Goal: Information Seeking & Learning: Learn about a topic

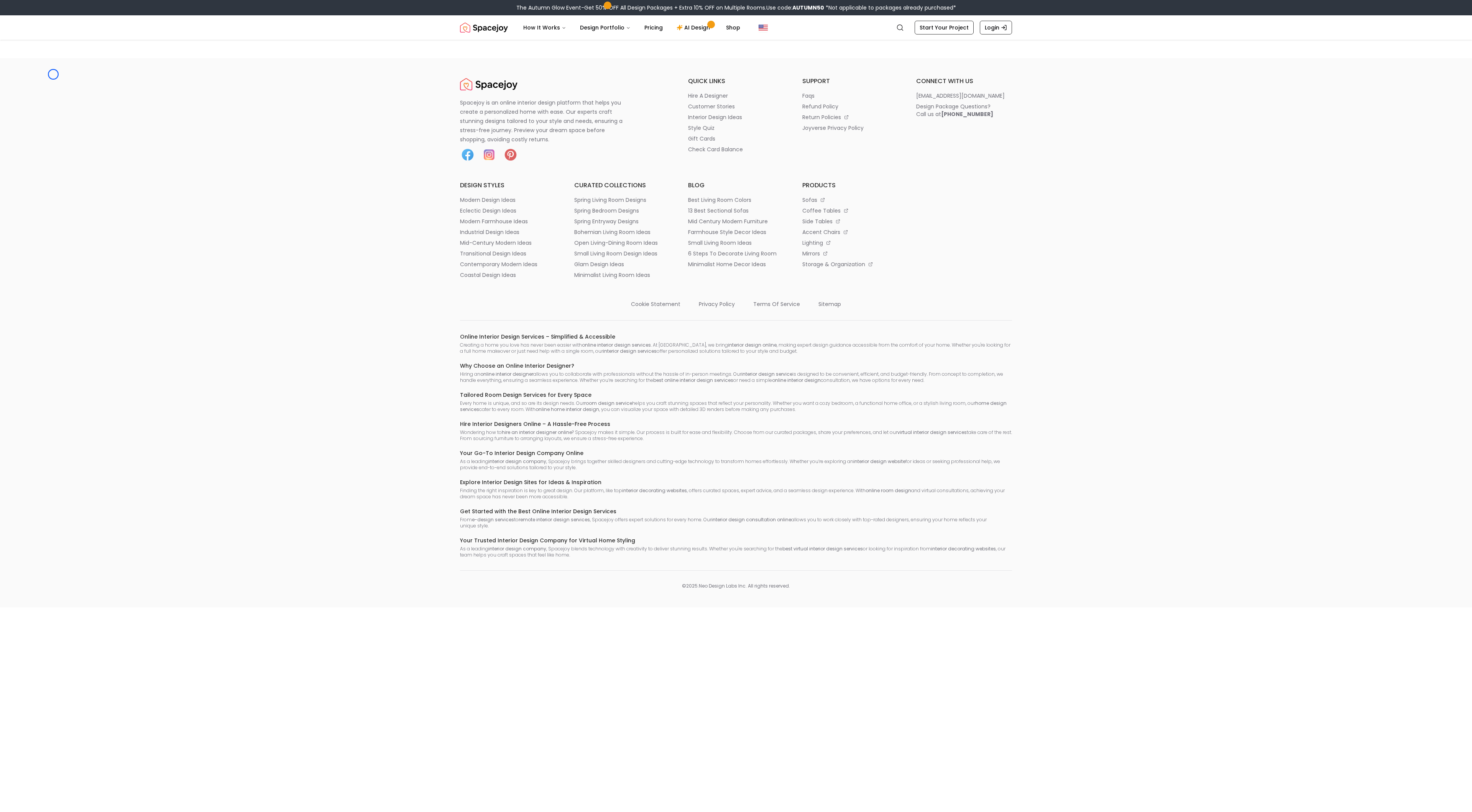
click at [53, 74] on footer "Spacejoy is an online interior design platform that helps you create a personal…" at bounding box center [736, 333] width 1472 height 549
click at [46, 51] on main at bounding box center [736, 49] width 1472 height 19
click at [1003, 31] on link "Login" at bounding box center [995, 28] width 32 height 13
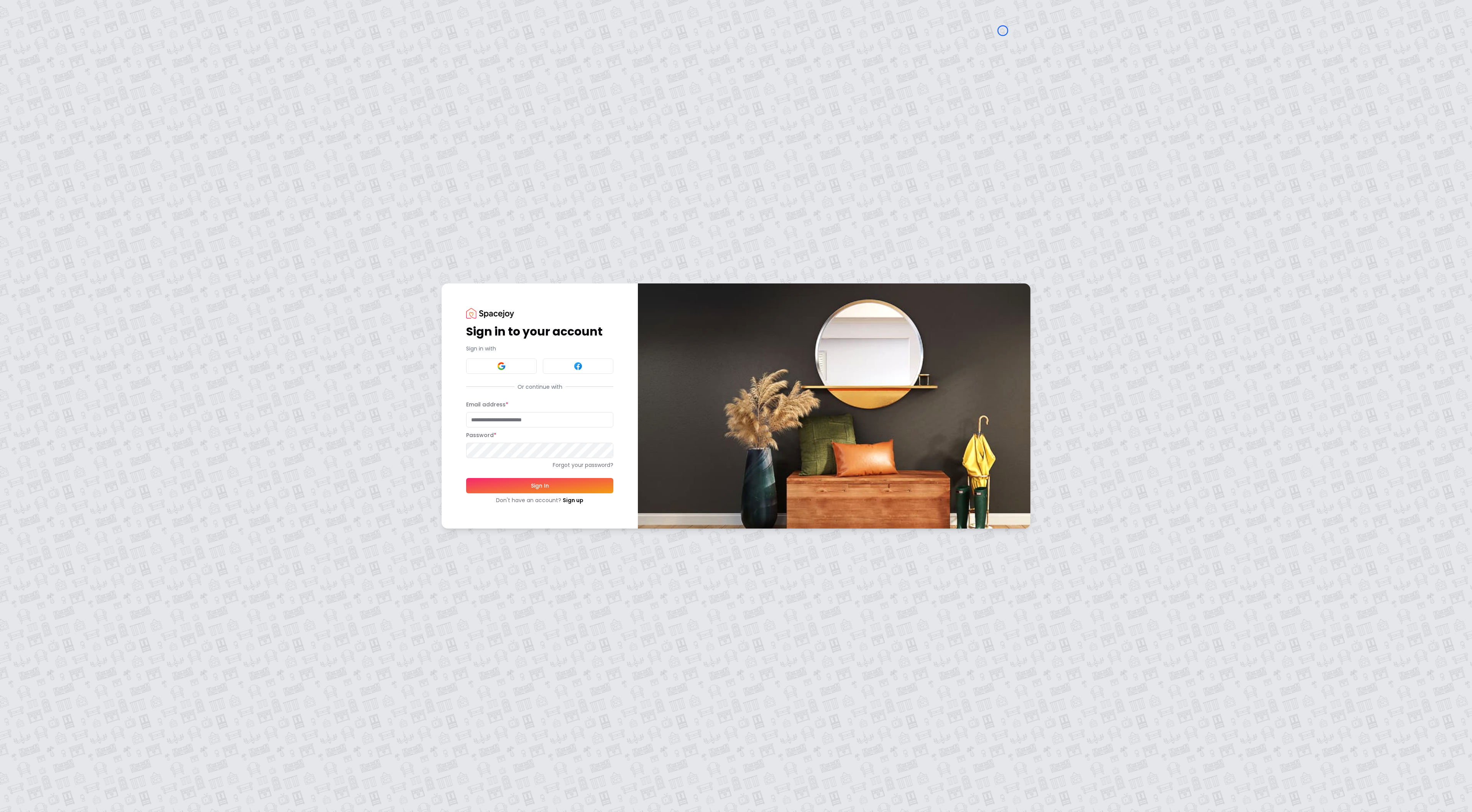
click at [38, 46] on div "Sign in to your account Sign in with Or continue with Email address * Password …" at bounding box center [736, 406] width 1472 height 812
click at [51, 70] on div "Sign in to your account Sign in with Or continue with Email address * Password …" at bounding box center [736, 406] width 1472 height 812
click at [576, 502] on link "Sign up" at bounding box center [573, 500] width 21 height 7
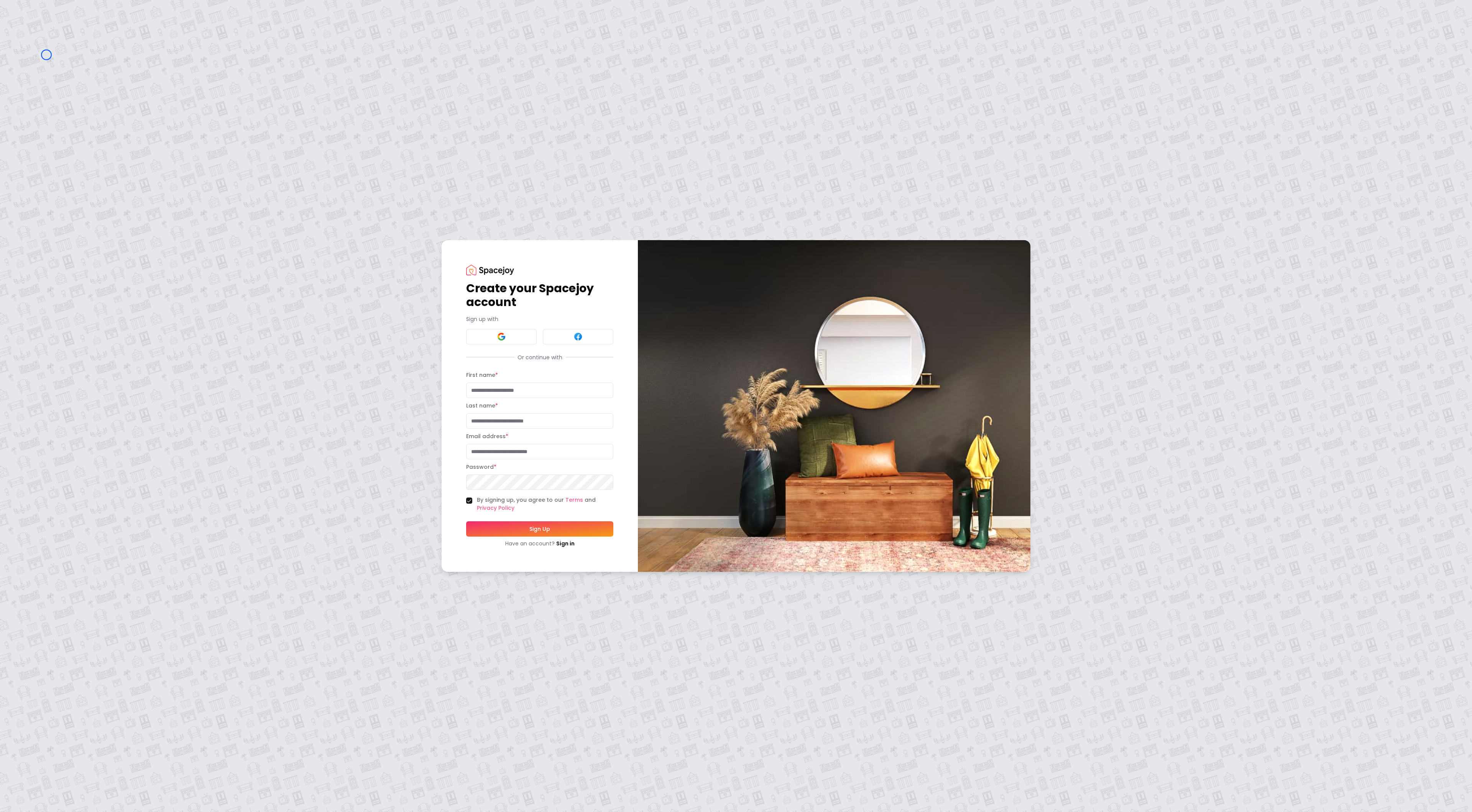
click at [46, 55] on div "Create your Spacejoy account Sign up with Or continue with First name * Last na…" at bounding box center [736, 406] width 1472 height 812
click at [40, 44] on div "Create your Spacejoy account Sign up with Or continue with First name * Last na…" at bounding box center [736, 406] width 1472 height 812
click at [558, 542] on link "Sign in" at bounding box center [565, 544] width 19 height 7
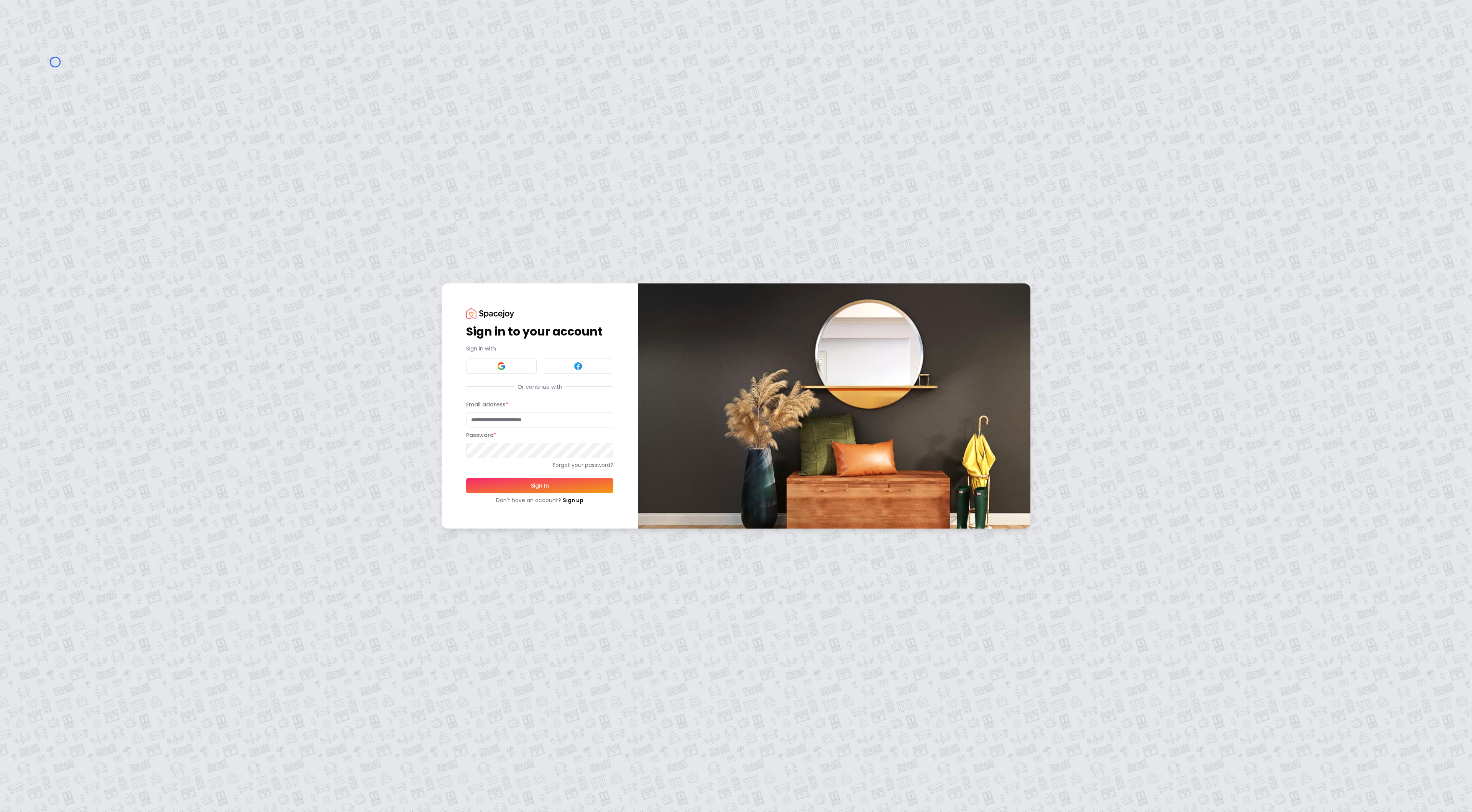
click at [55, 62] on div "Sign in to your account Sign in with Or continue with Email address * Password …" at bounding box center [736, 406] width 1472 height 812
click at [52, 59] on div "Sign in to your account Sign in with Or continue with Email address * Password …" at bounding box center [736, 406] width 1472 height 812
click at [489, 467] on link "Forgot your password?" at bounding box center [540, 465] width 147 height 7
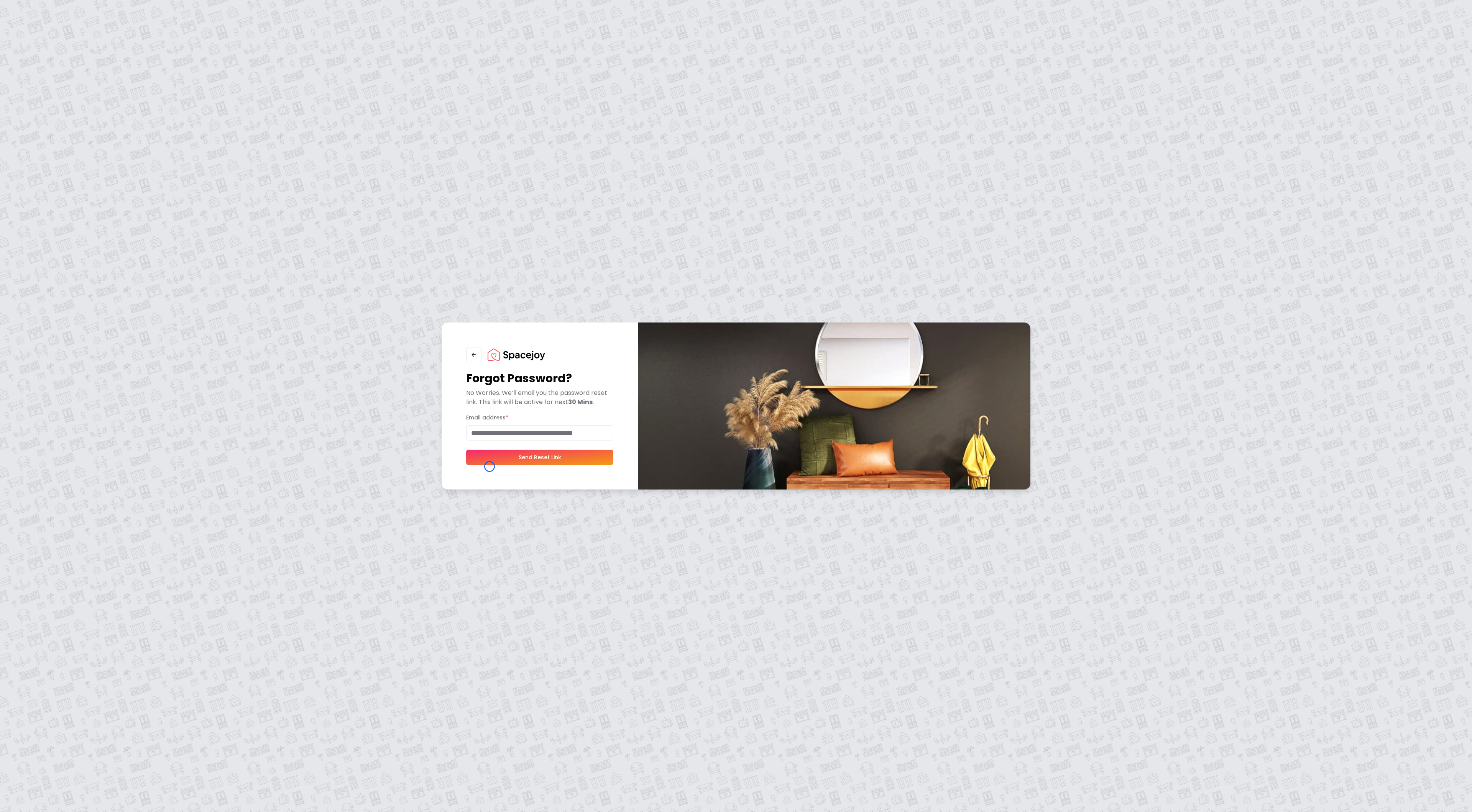
click at [489, 467] on div "Forgot Password? No Worries. We’ll email you the password reset link. This link…" at bounding box center [540, 406] width 196 height 167
click at [74, 41] on div "Forgot Password? No Worries. We’ll email you the password reset link. This link…" at bounding box center [736, 406] width 1472 height 812
click at [514, 361] on img at bounding box center [516, 354] width 58 height 12
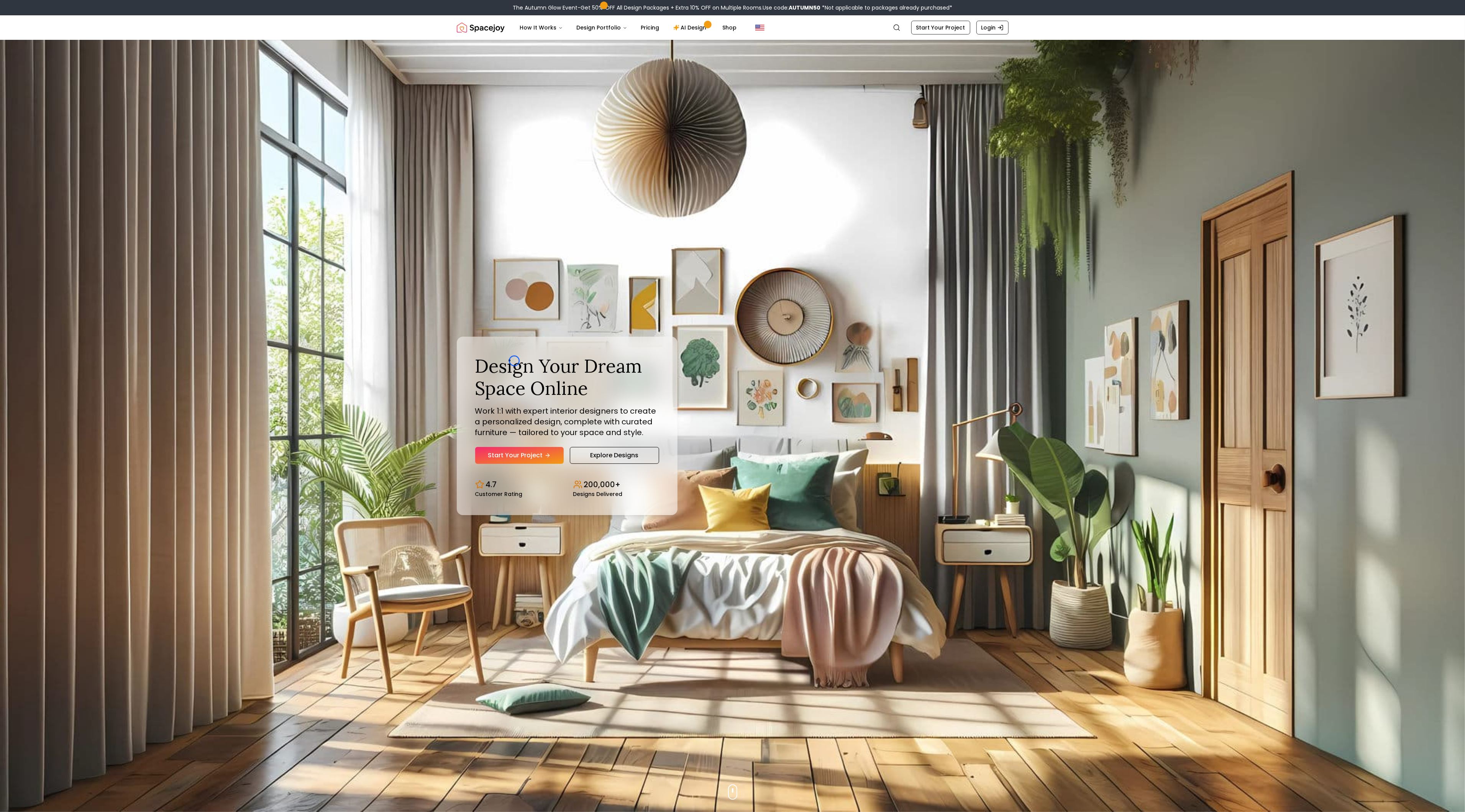
click at [514, 361] on h1 "Design Your Dream Space Online" at bounding box center [567, 377] width 184 height 44
click at [56, 70] on img "Hero section" at bounding box center [732, 425] width 1465 height 772
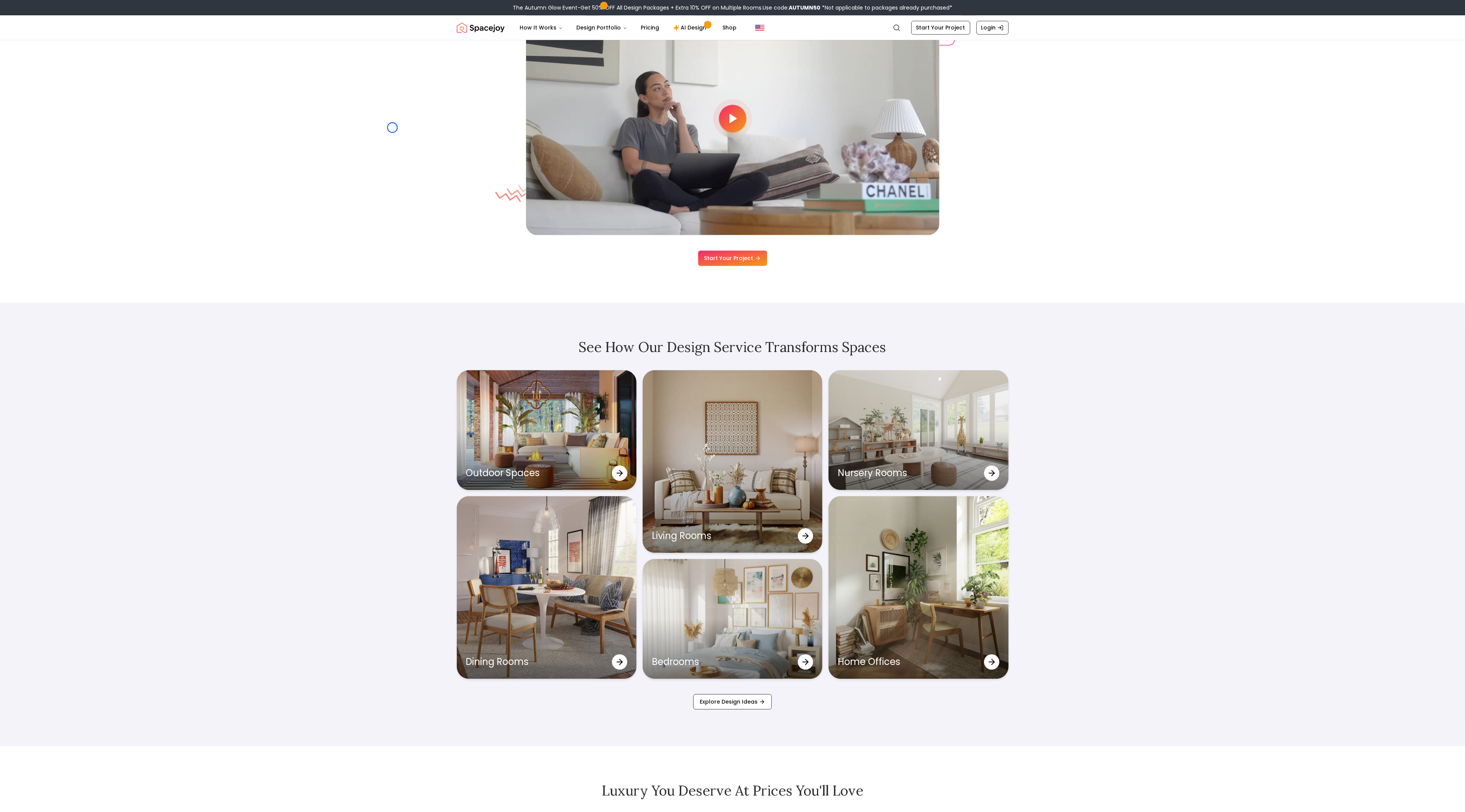
scroll to position [2617, 0]
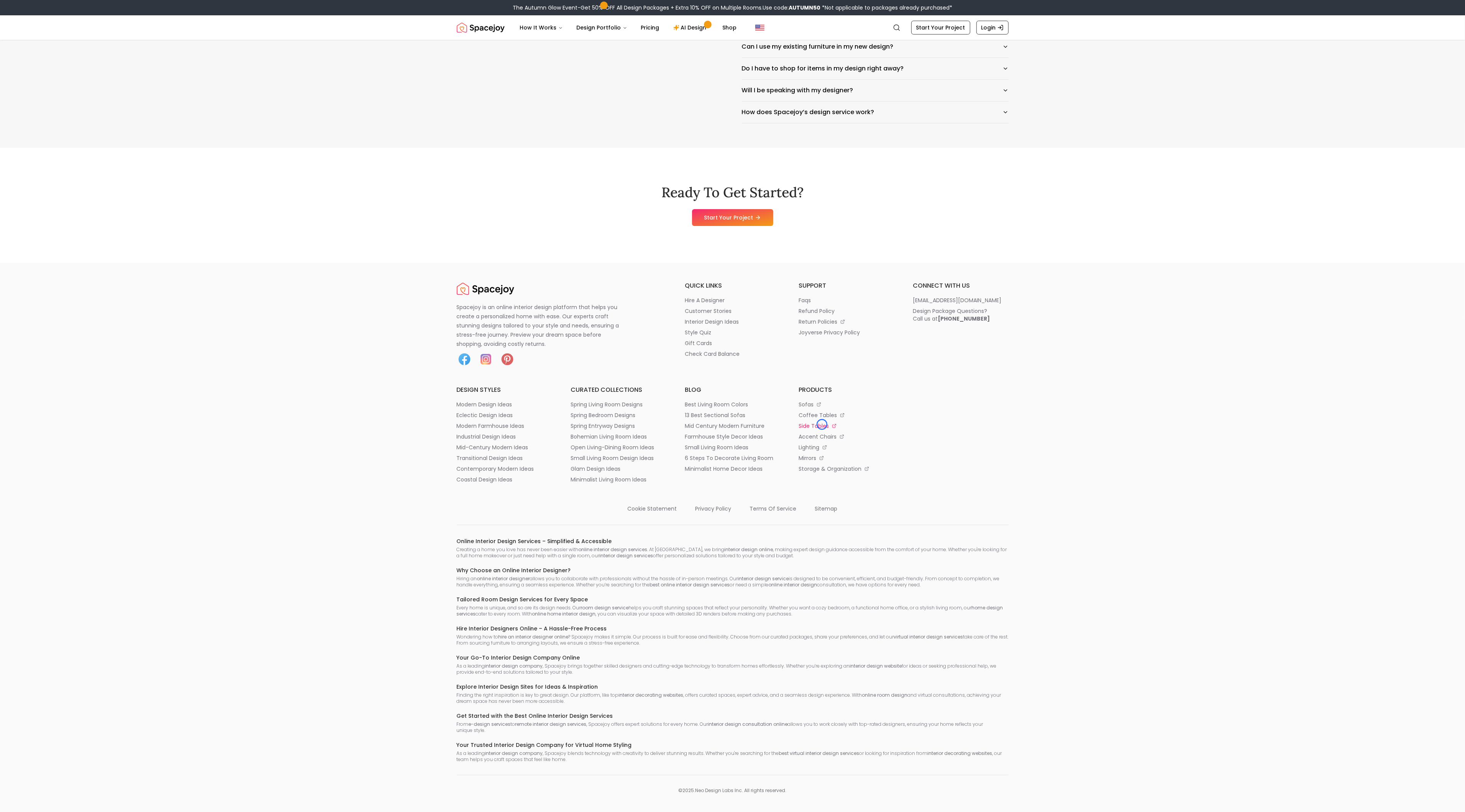
click at [822, 425] on p "side tables" at bounding box center [814, 426] width 30 height 7
click at [528, 479] on li "coastal design ideas" at bounding box center [505, 479] width 96 height 7
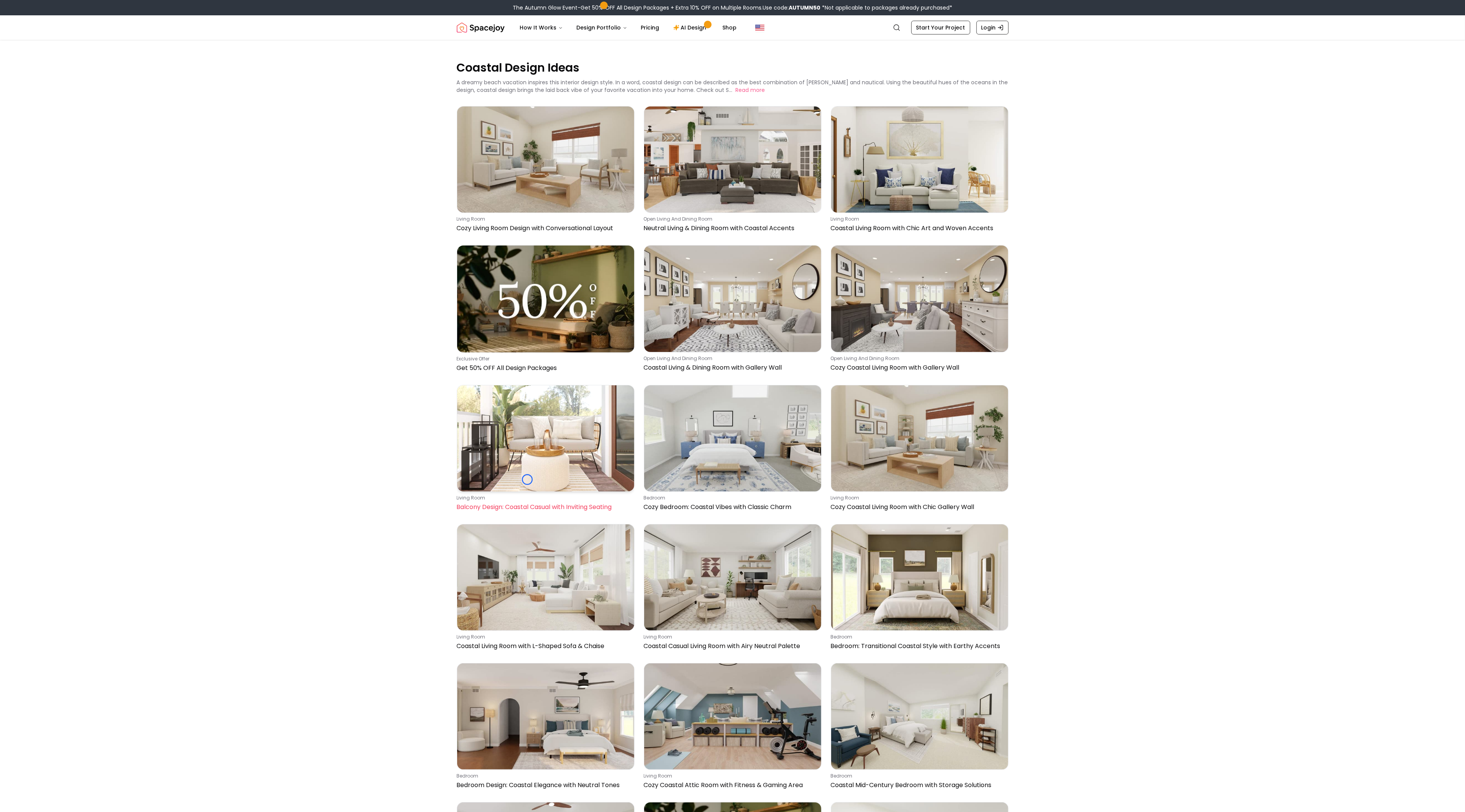
click at [528, 479] on img at bounding box center [546, 439] width 177 height 106
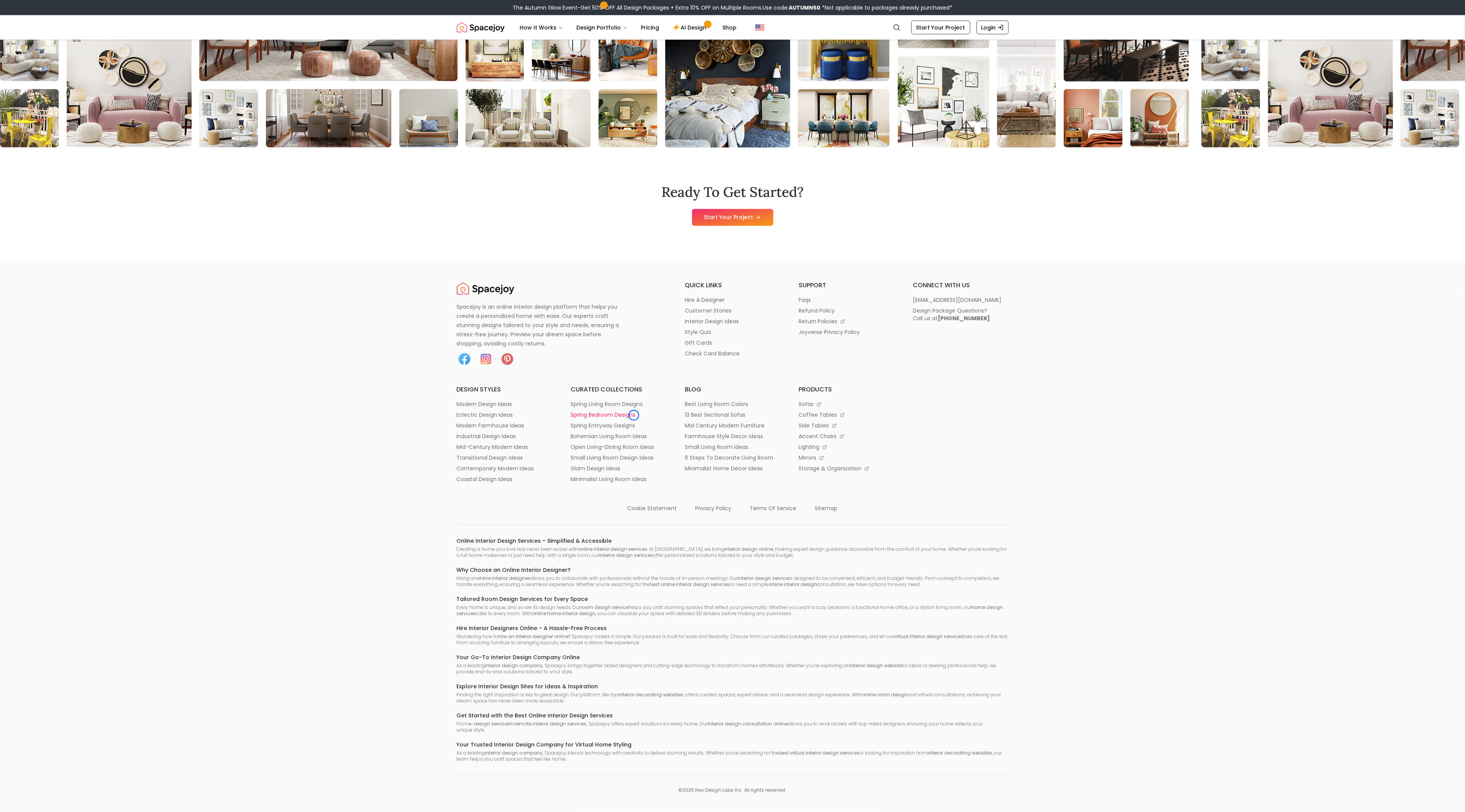
click at [634, 415] on p "spring bedroom designs" at bounding box center [603, 415] width 64 height 7
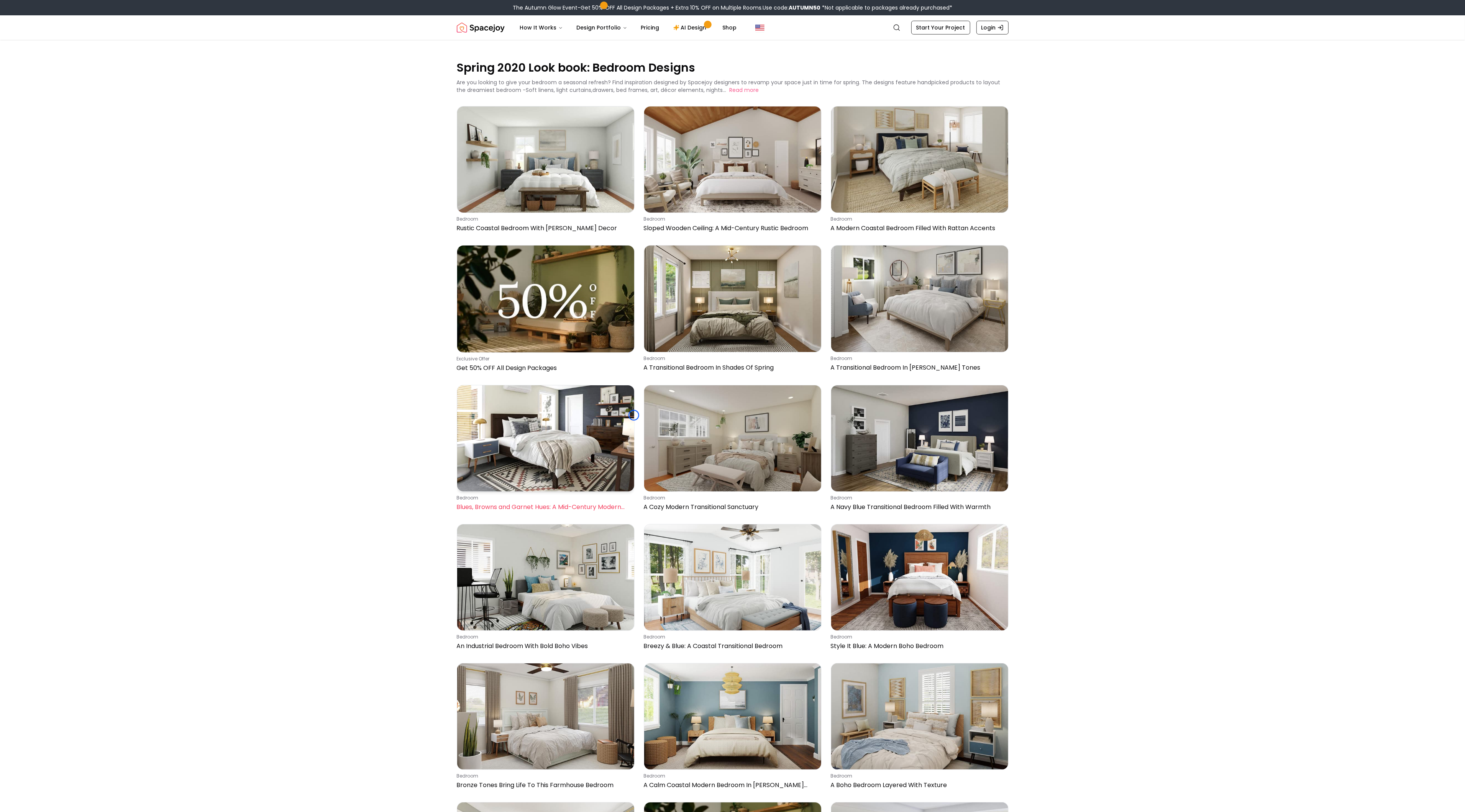
click at [634, 415] on img at bounding box center [546, 439] width 177 height 106
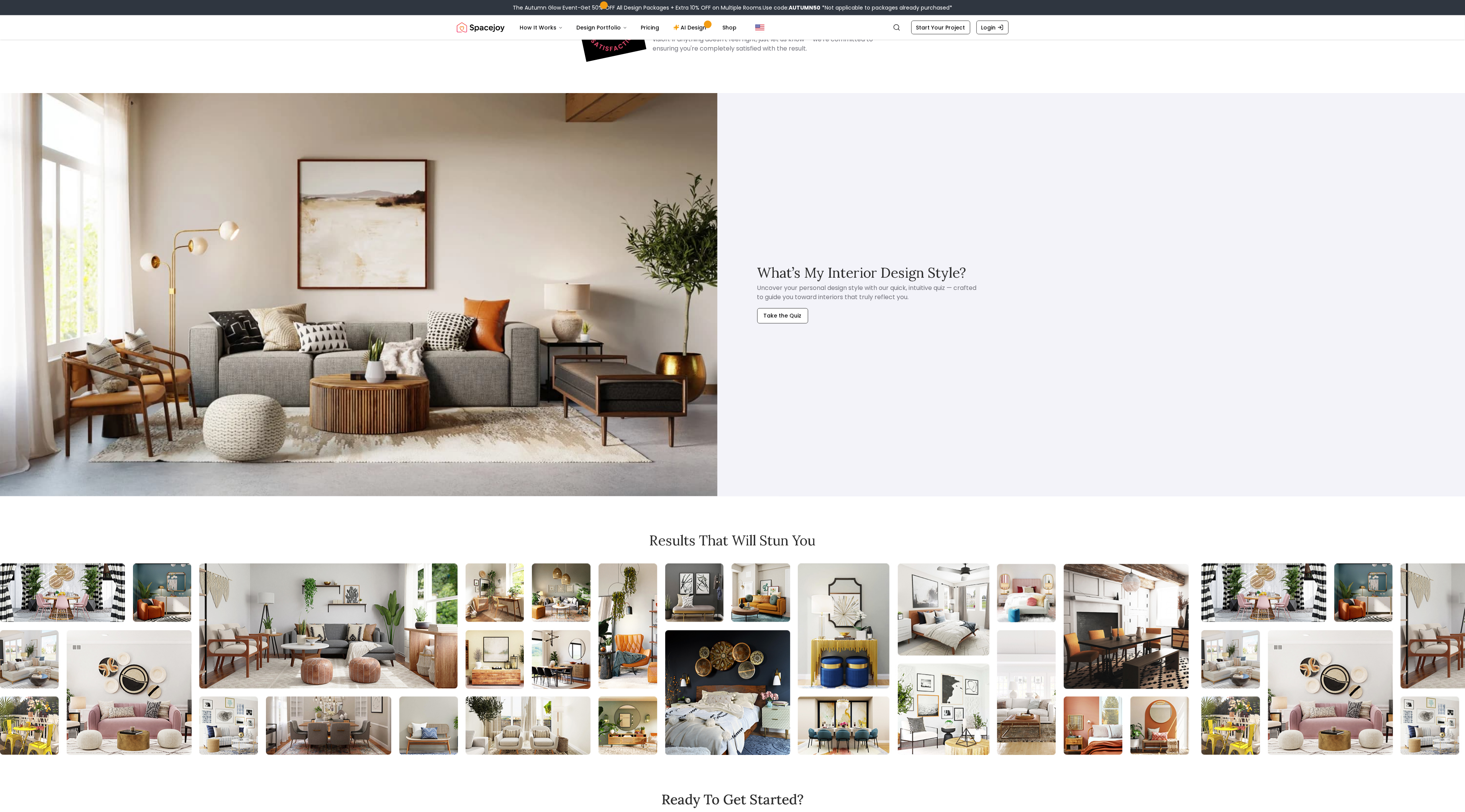
scroll to position [2070, 0]
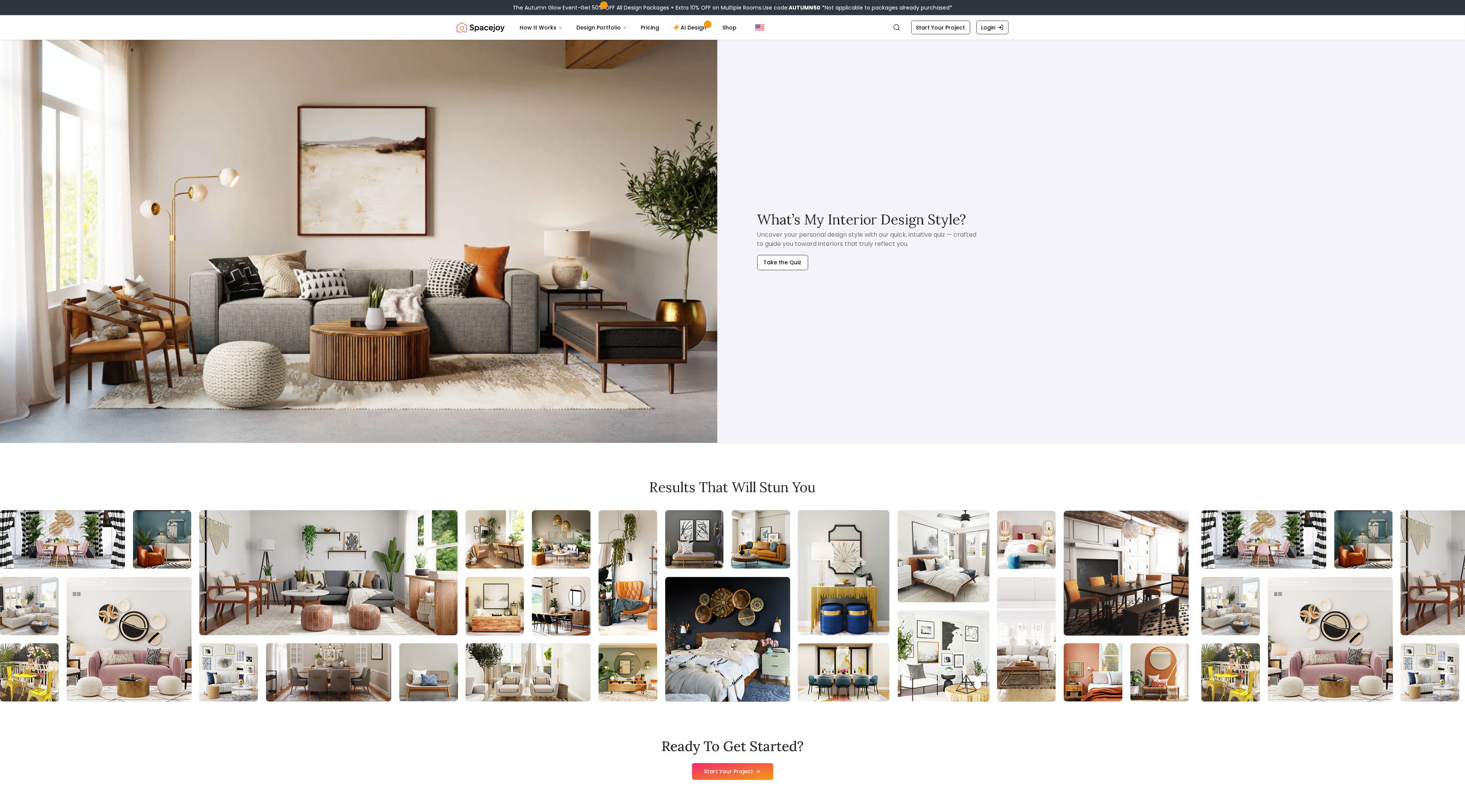
click at [52, 66] on img at bounding box center [358, 241] width 717 height 404
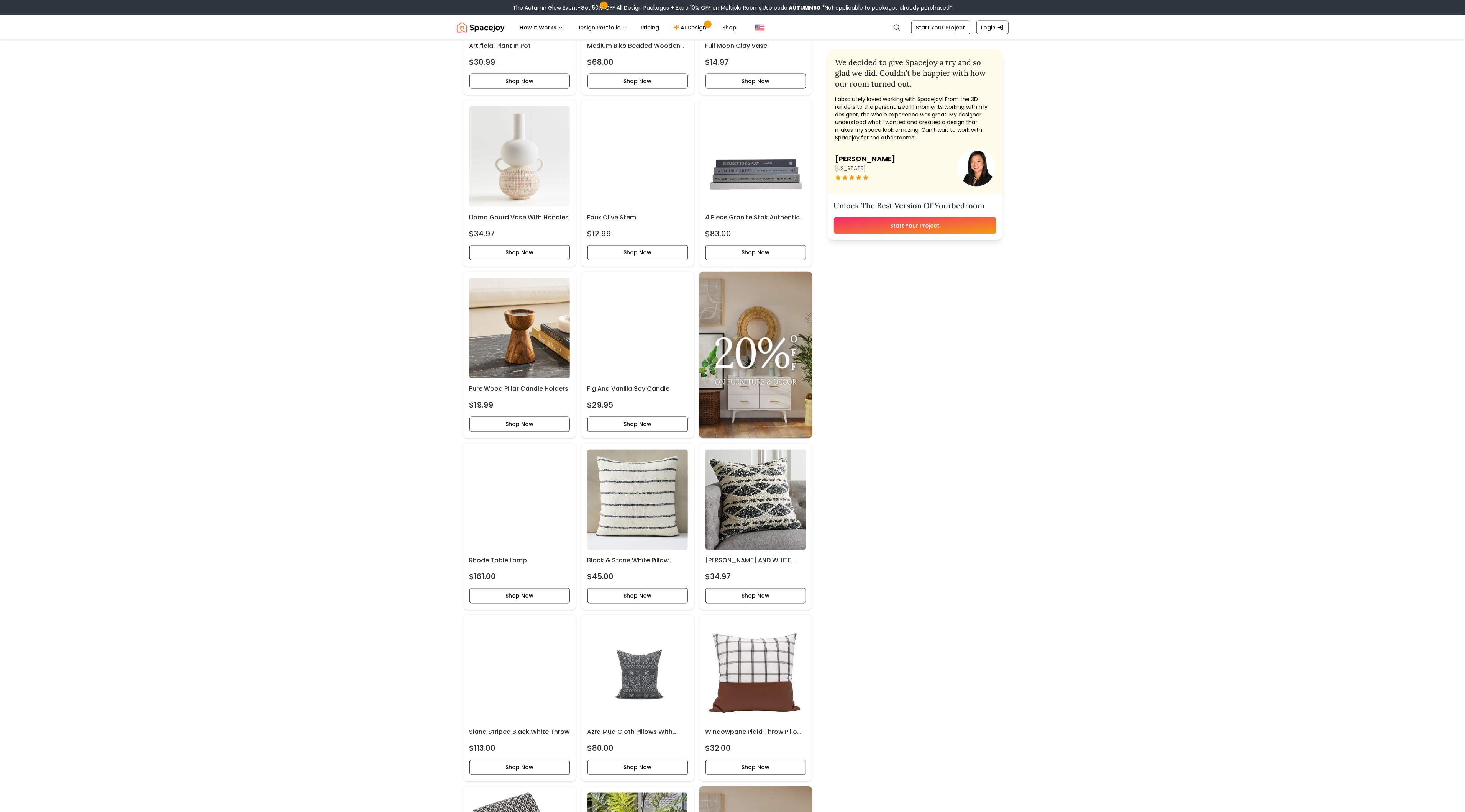
scroll to position [1983, 0]
